Goal: Information Seeking & Learning: Learn about a topic

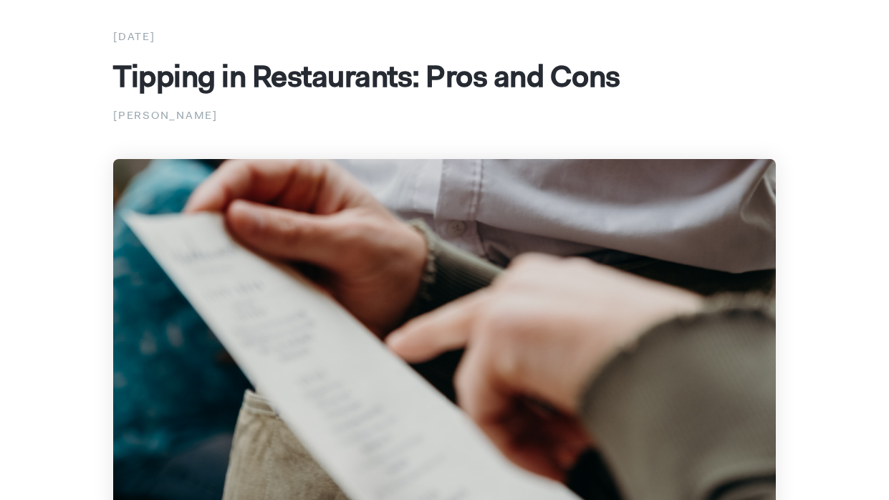
scroll to position [82, 0]
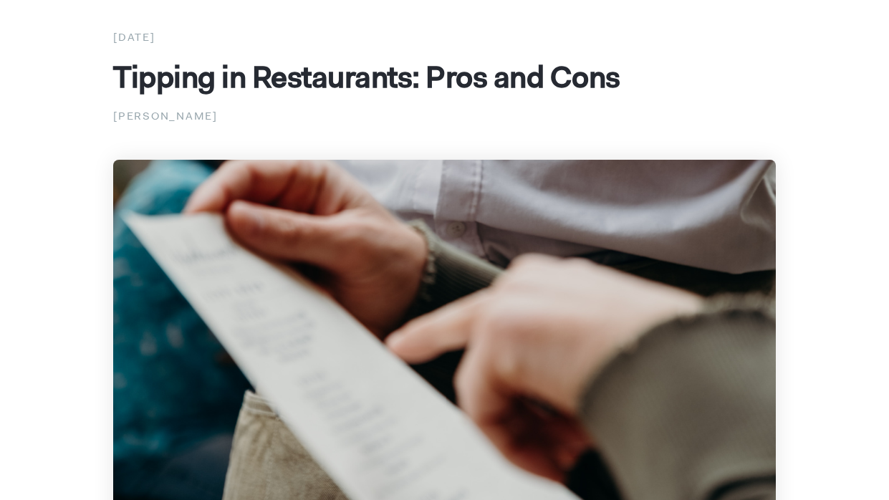
drag, startPoint x: 107, startPoint y: 113, endPoint x: 271, endPoint y: 111, distance: 164.1
copy p "[PERSON_NAME]"
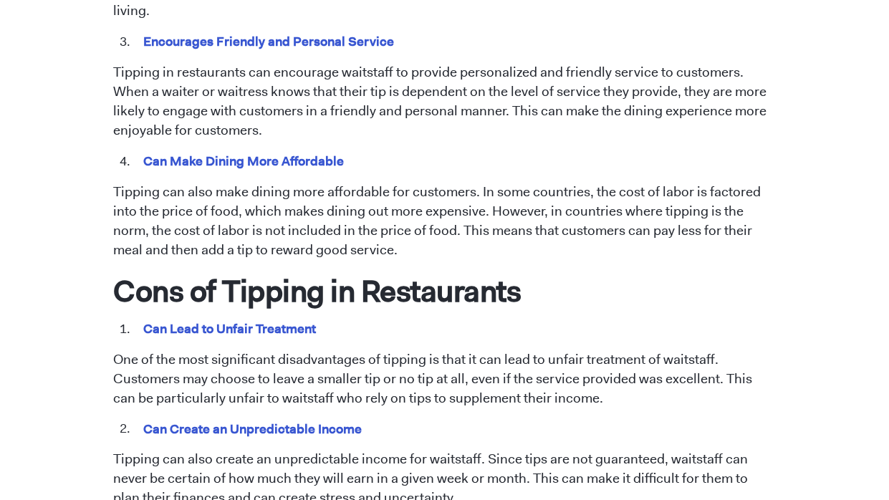
scroll to position [1037, 0]
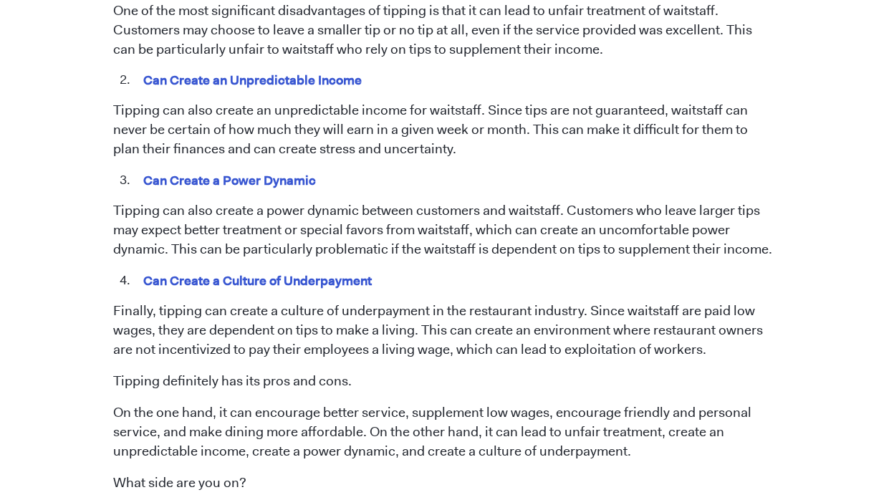
scroll to position [1384, 0]
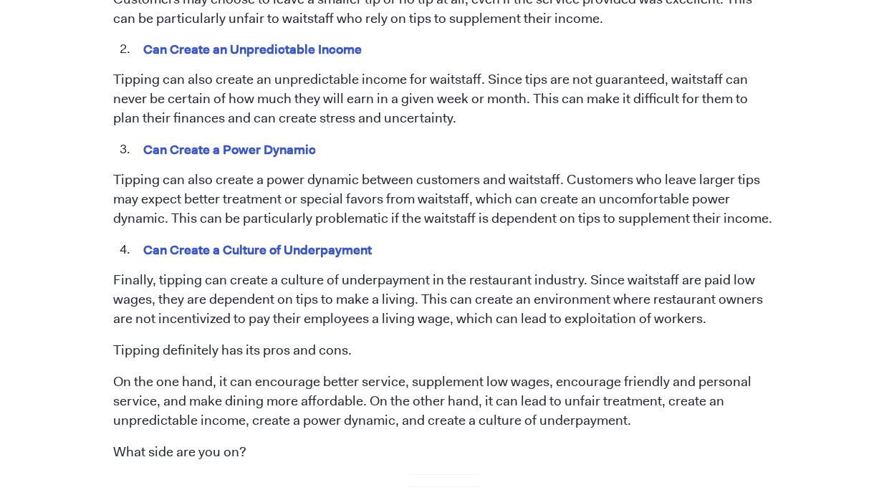
scroll to position [1419, 0]
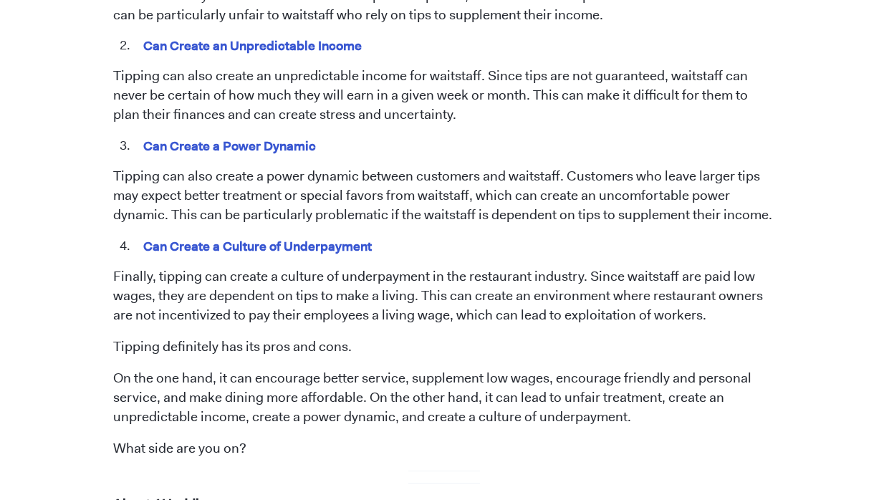
click at [424, 192] on p "Tipping can also create a power dynamic between customers and waitstaff. Custom…" at bounding box center [444, 196] width 663 height 58
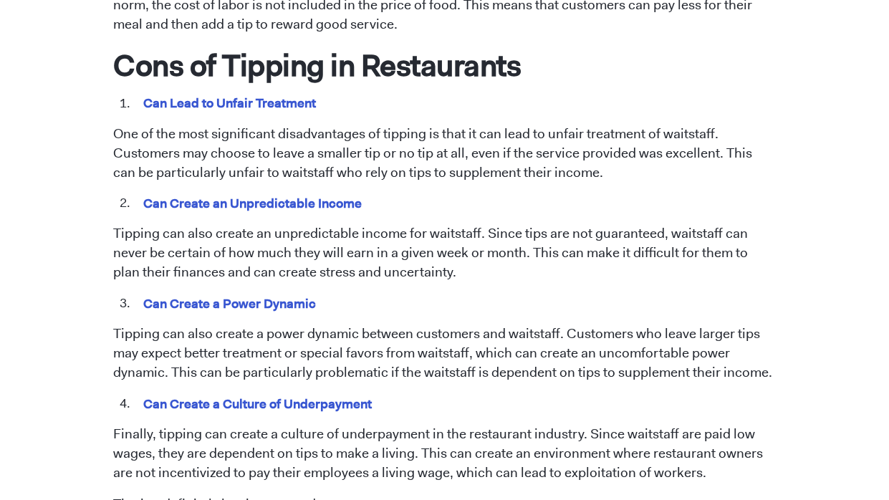
scroll to position [1264, 0]
